Goal: Information Seeking & Learning: Learn about a topic

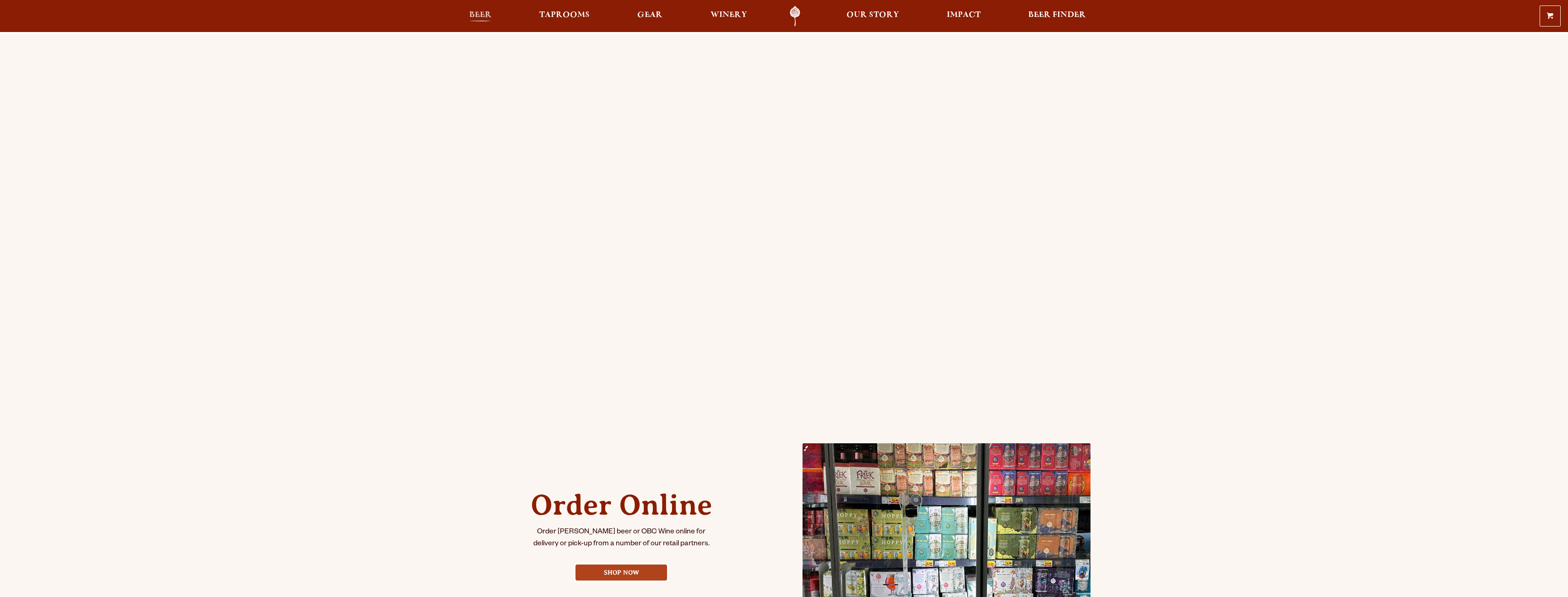
drag, startPoint x: 0, startPoint y: 0, endPoint x: 477, endPoint y: 18, distance: 477.3
click at [477, 18] on span "Beer" at bounding box center [480, 15] width 22 height 7
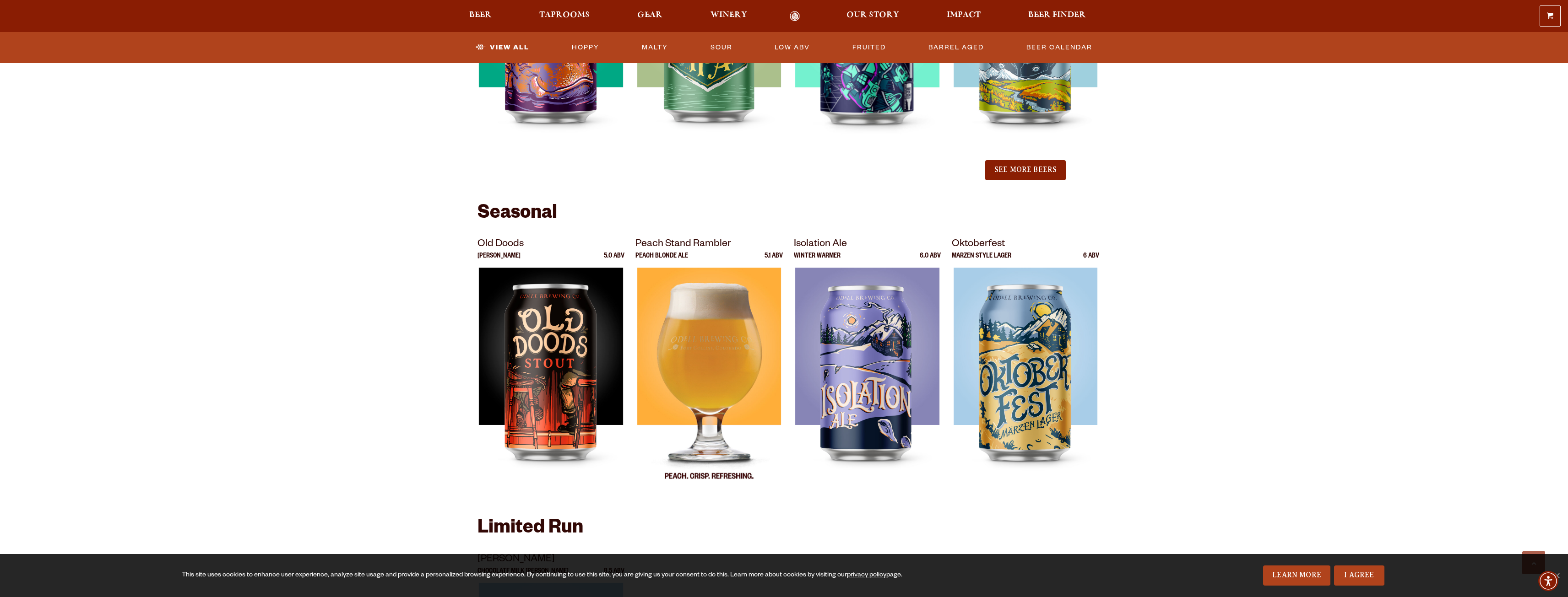
scroll to position [1236, 0]
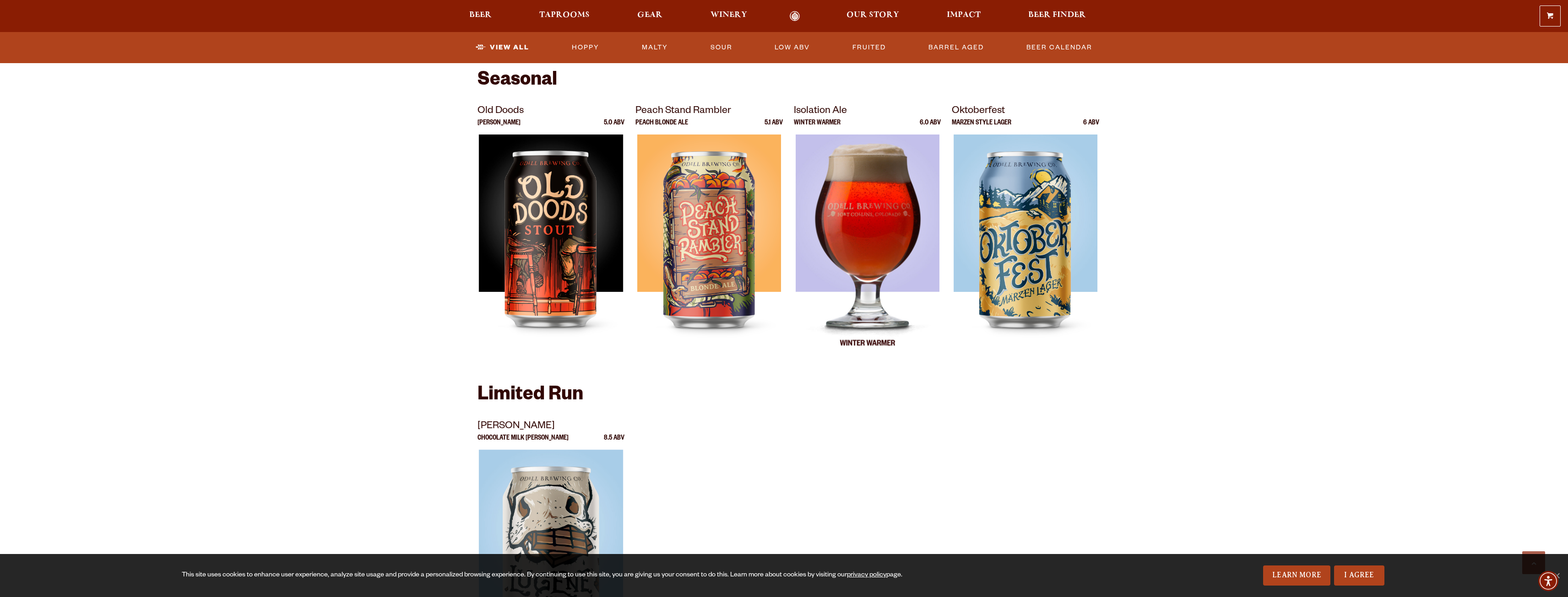
click at [830, 248] on img at bounding box center [867, 249] width 144 height 229
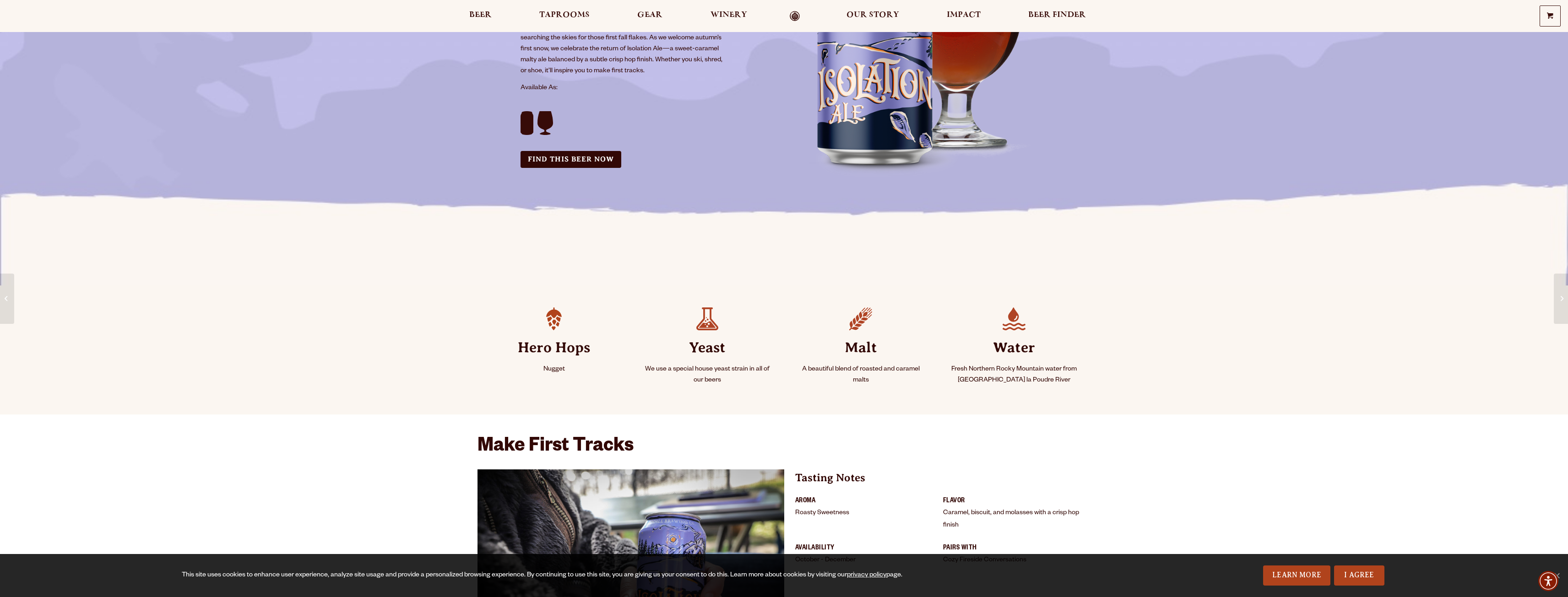
click at [701, 351] on strong "Yeast" at bounding box center [707, 347] width 131 height 34
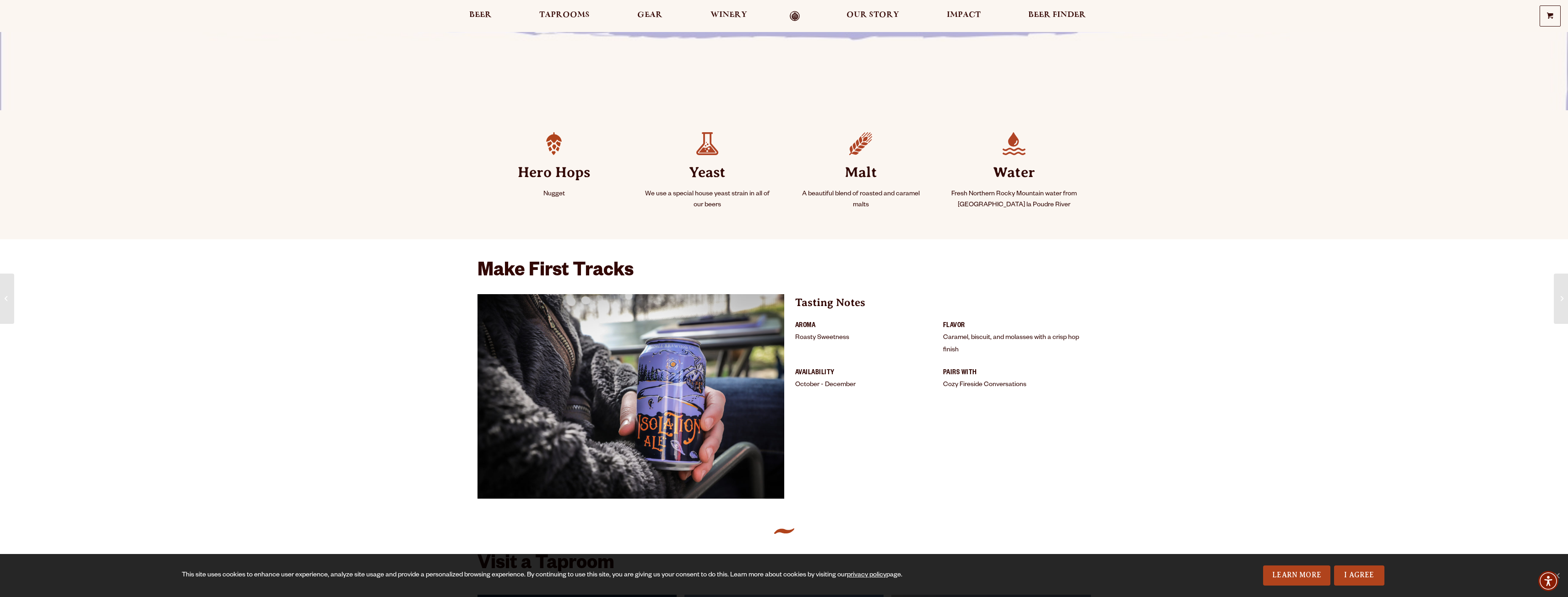
scroll to position [412, 0]
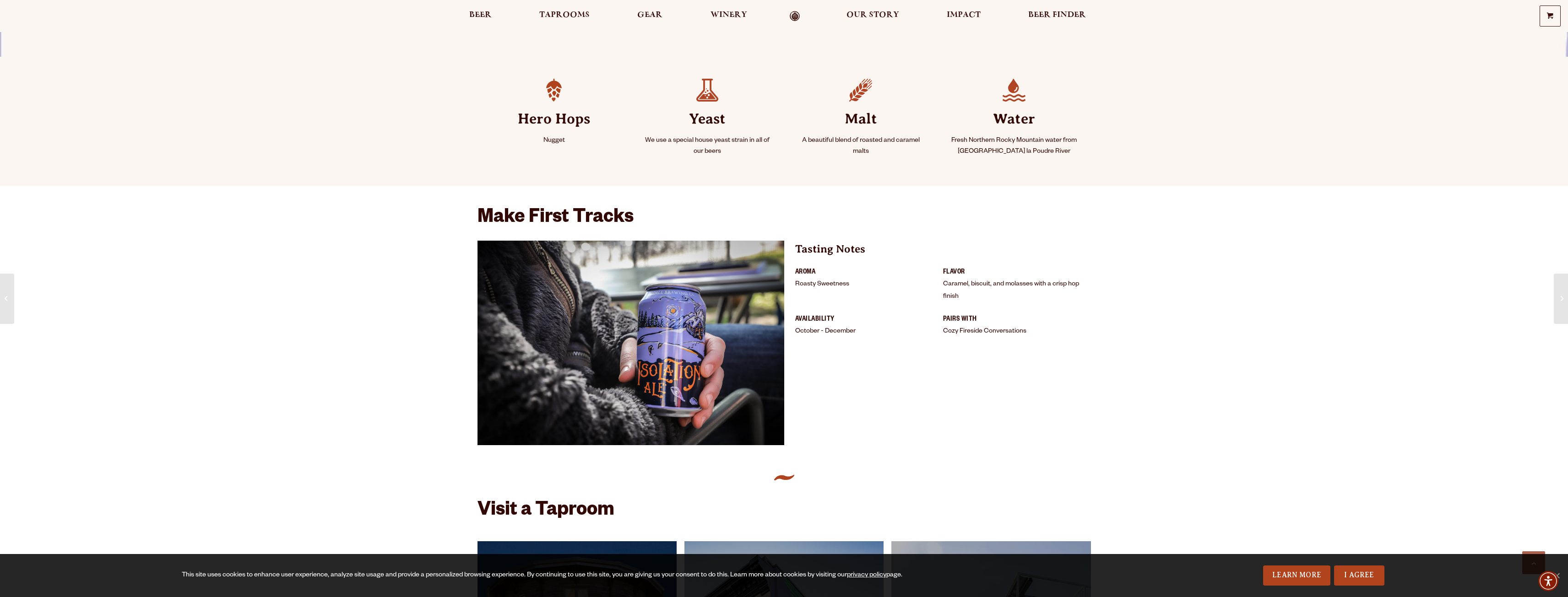
click at [817, 287] on li "Aroma Roasty Sweetness" at bounding box center [868, 285] width 148 height 36
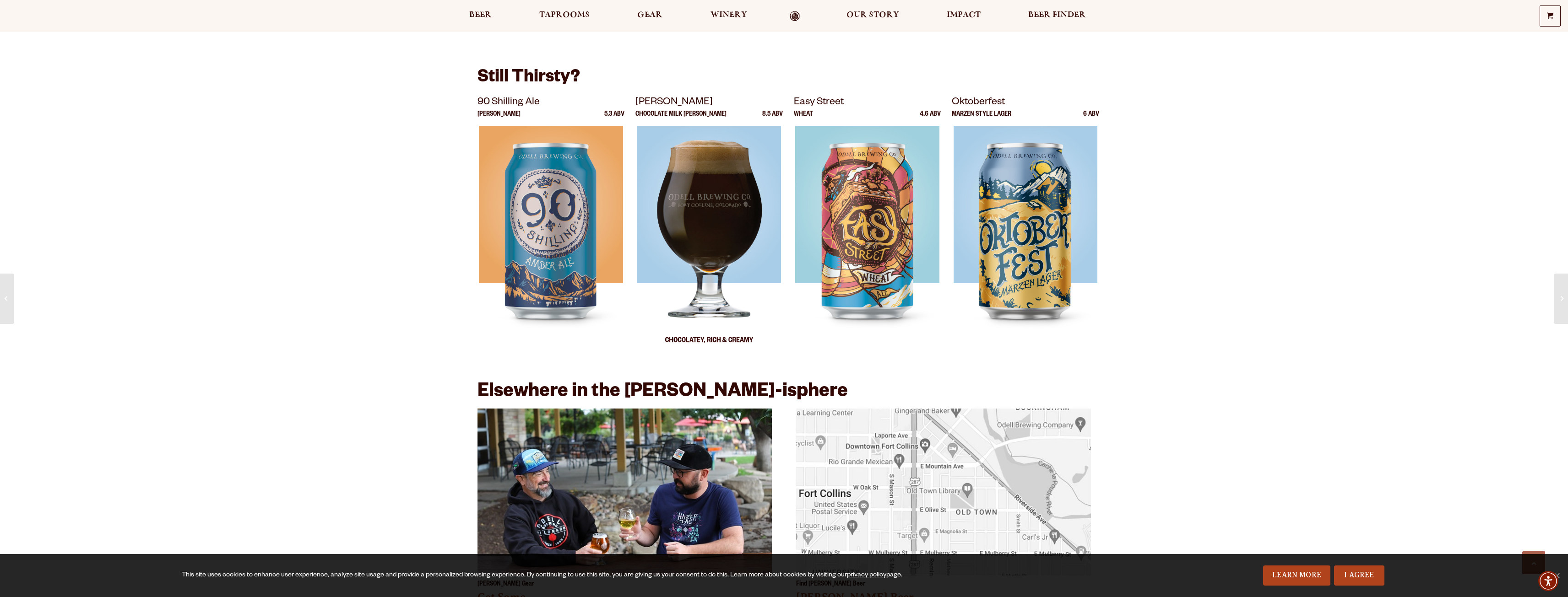
scroll to position [1236, 0]
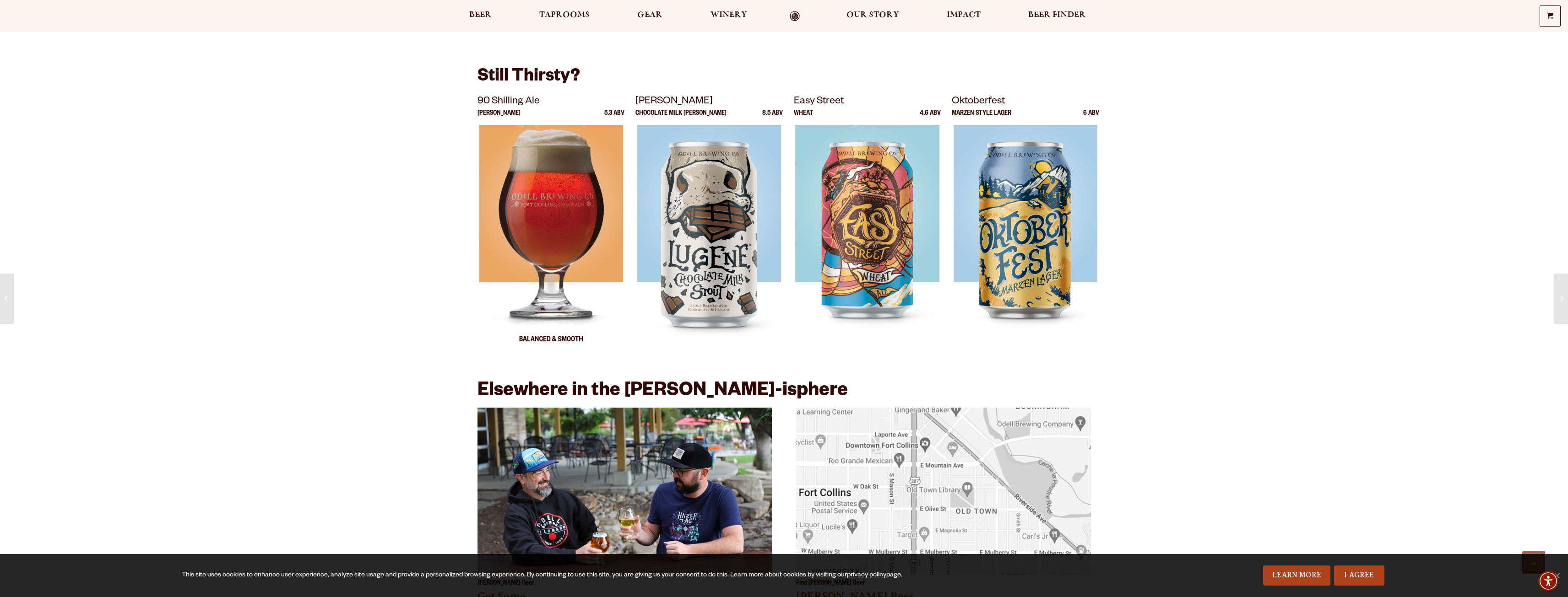
click at [574, 263] on img at bounding box center [550, 239] width 144 height 229
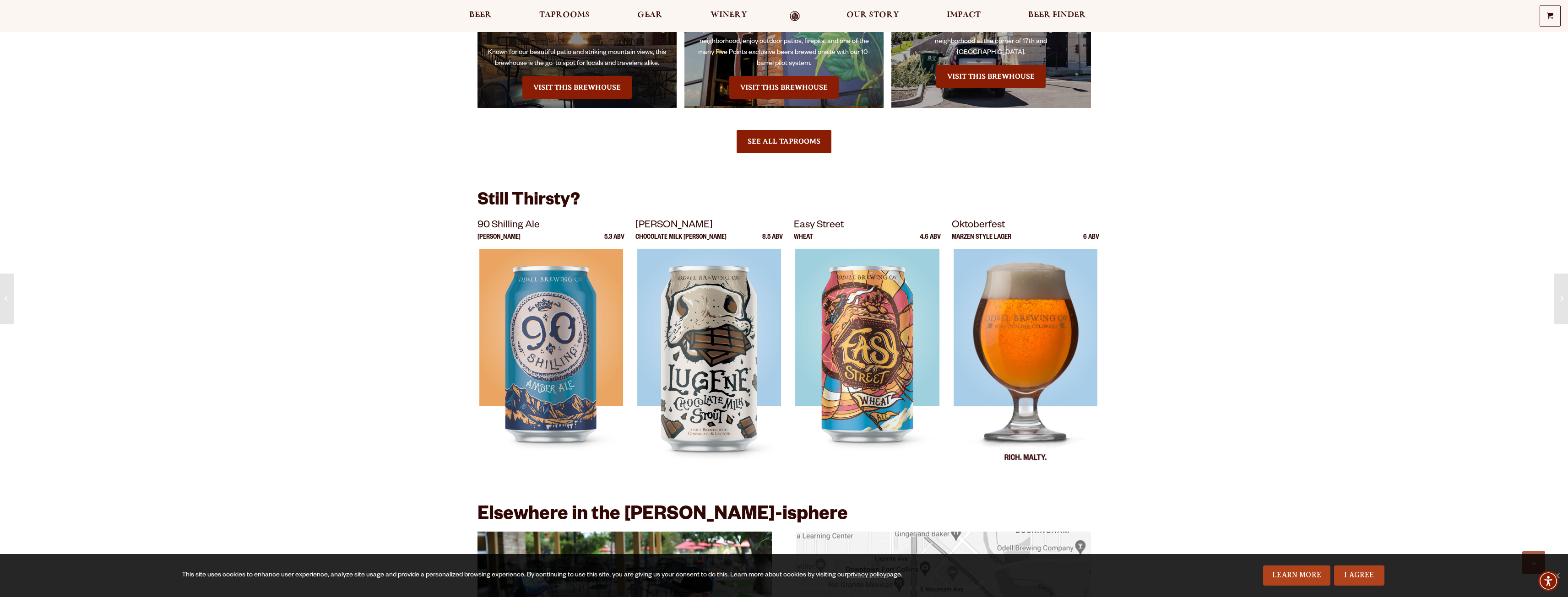
scroll to position [1144, 0]
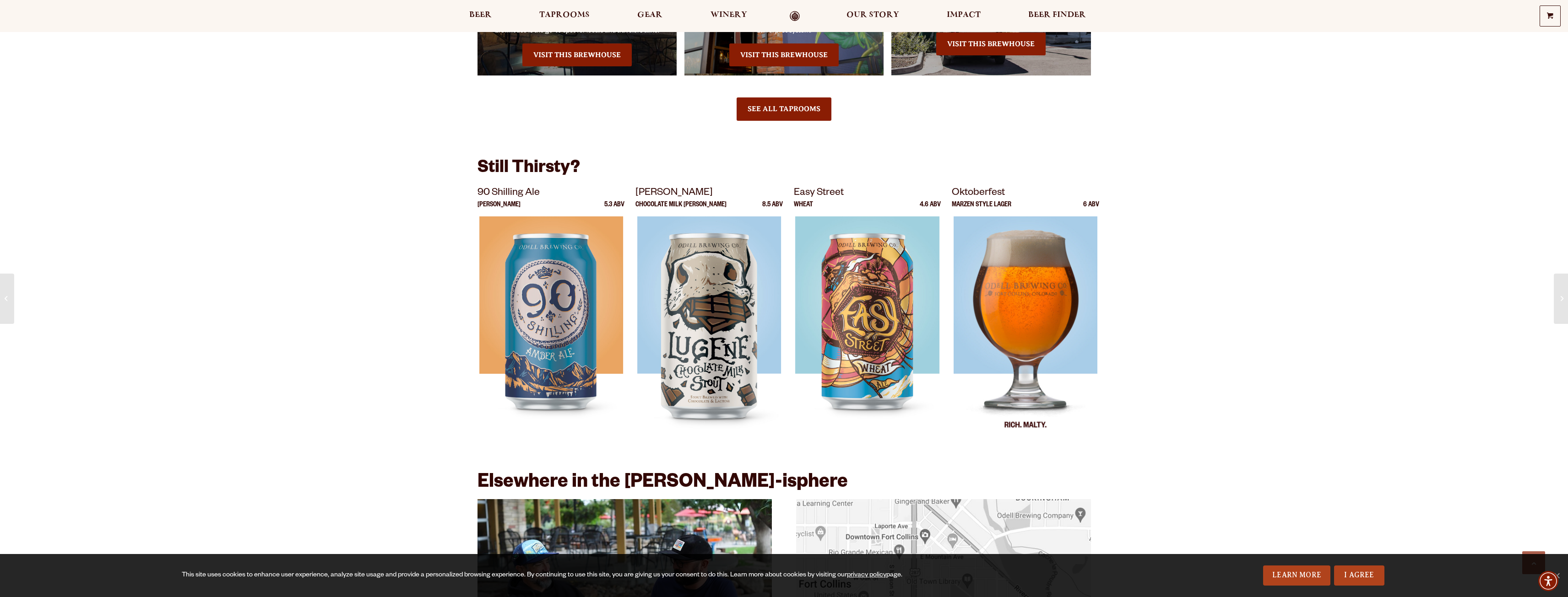
click at [1043, 314] on img at bounding box center [1026, 331] width 144 height 229
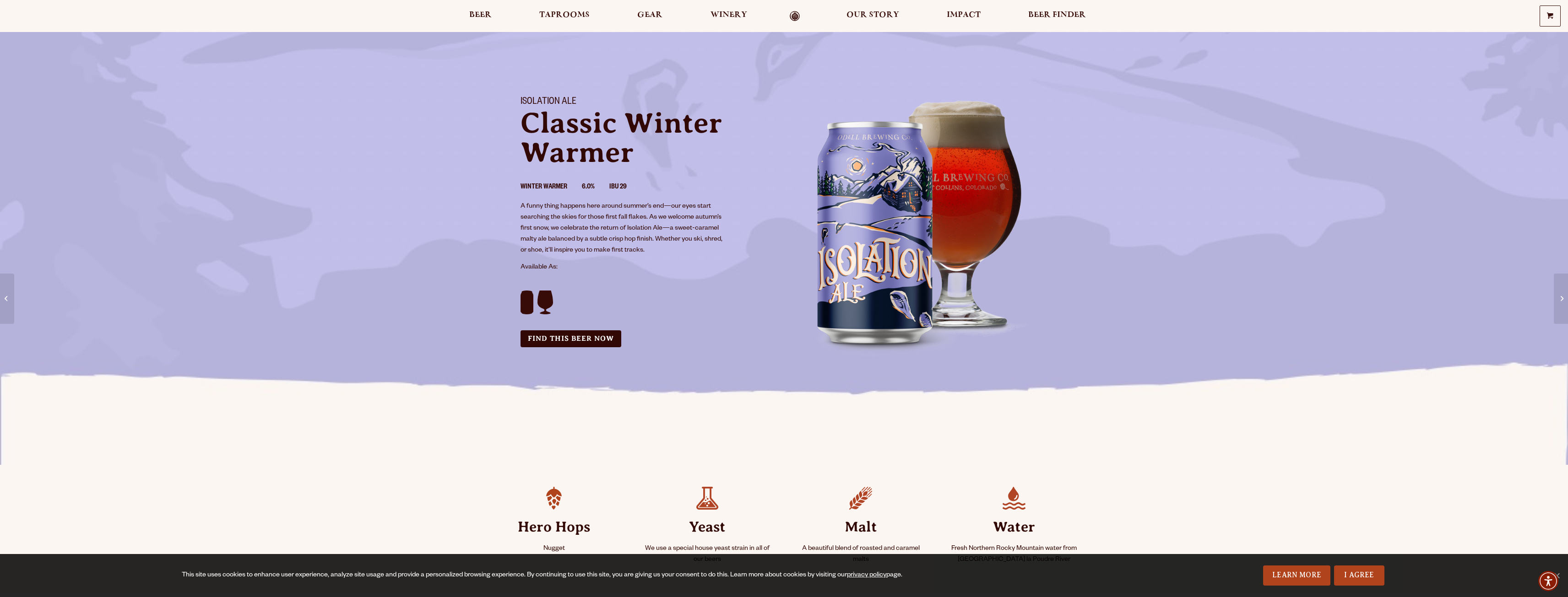
scroll to position [0, 0]
